Goal: Task Accomplishment & Management: Use online tool/utility

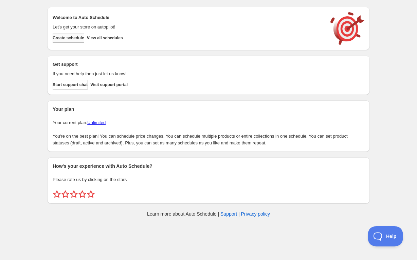
click at [78, 41] on button "Create schedule" at bounding box center [69, 38] width 32 height 10
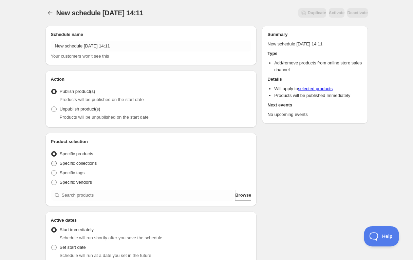
click at [80, 163] on span "Specific collections" at bounding box center [78, 163] width 37 height 5
click at [52, 161] on input "Specific collections" at bounding box center [51, 161] width 0 height 0
radio input "true"
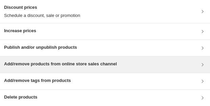
click at [61, 65] on h3 "Add/remove products from online store sales channel" at bounding box center [60, 64] width 113 height 7
